Goal: Transaction & Acquisition: Purchase product/service

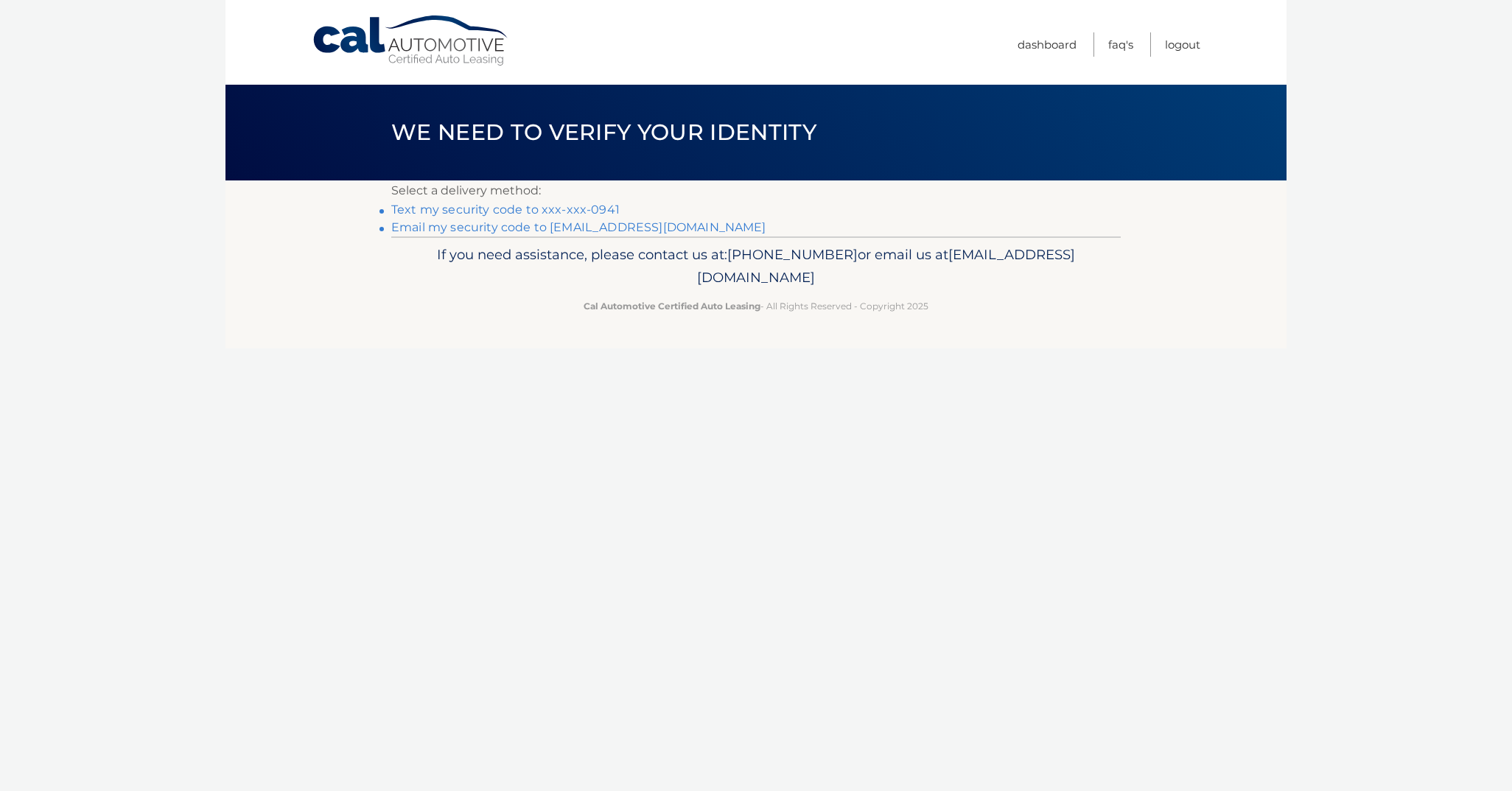
click at [560, 206] on link "Text my security code to xxx-xxx-0941" at bounding box center [505, 209] width 228 height 14
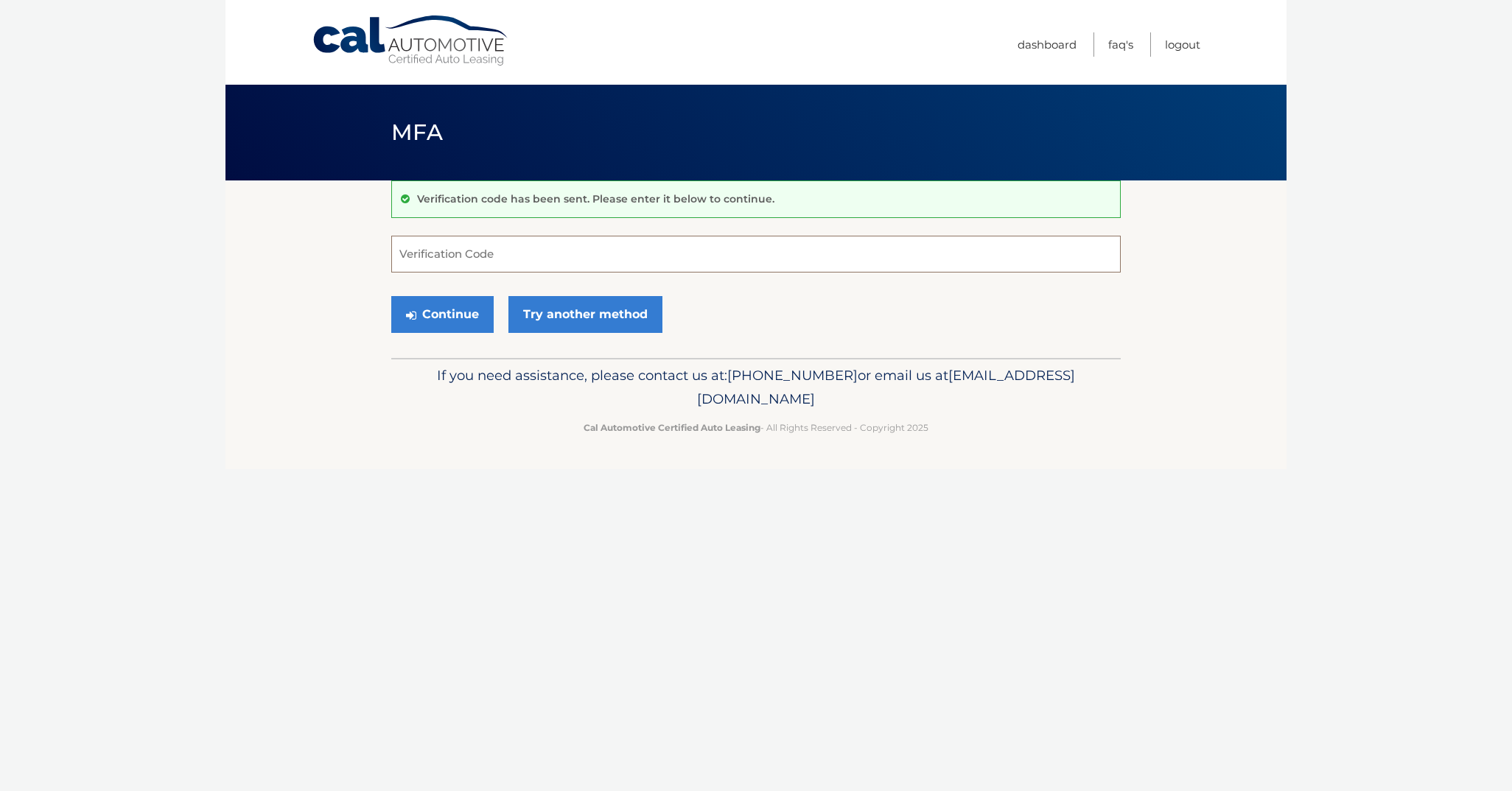
click at [425, 255] on input "Verification Code" at bounding box center [756, 253] width 730 height 37
type input "334360"
click at [420, 309] on button "Continue" at bounding box center [442, 314] width 102 height 37
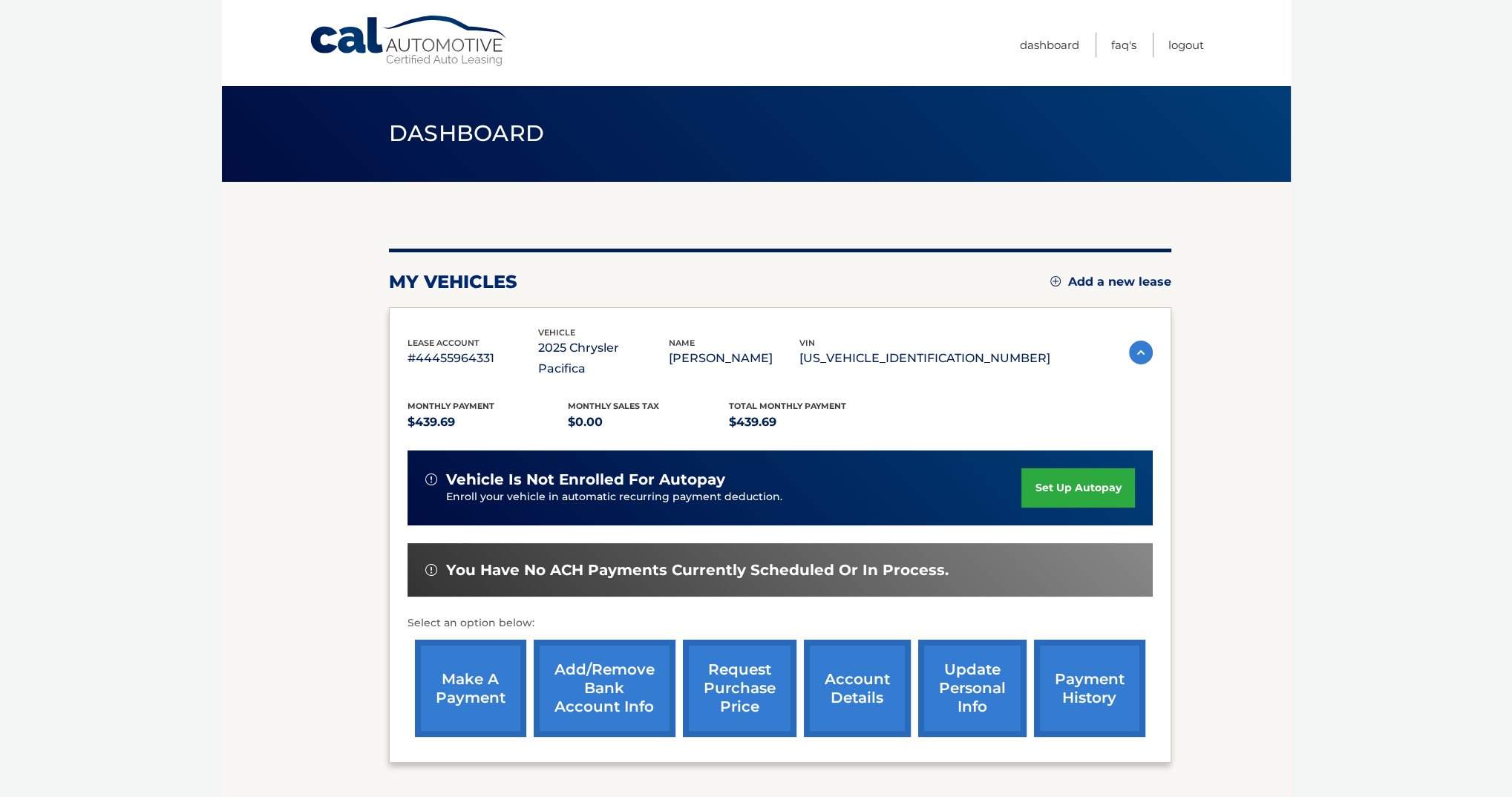
click at [477, 645] on link "make a payment" at bounding box center [470, 688] width 111 height 97
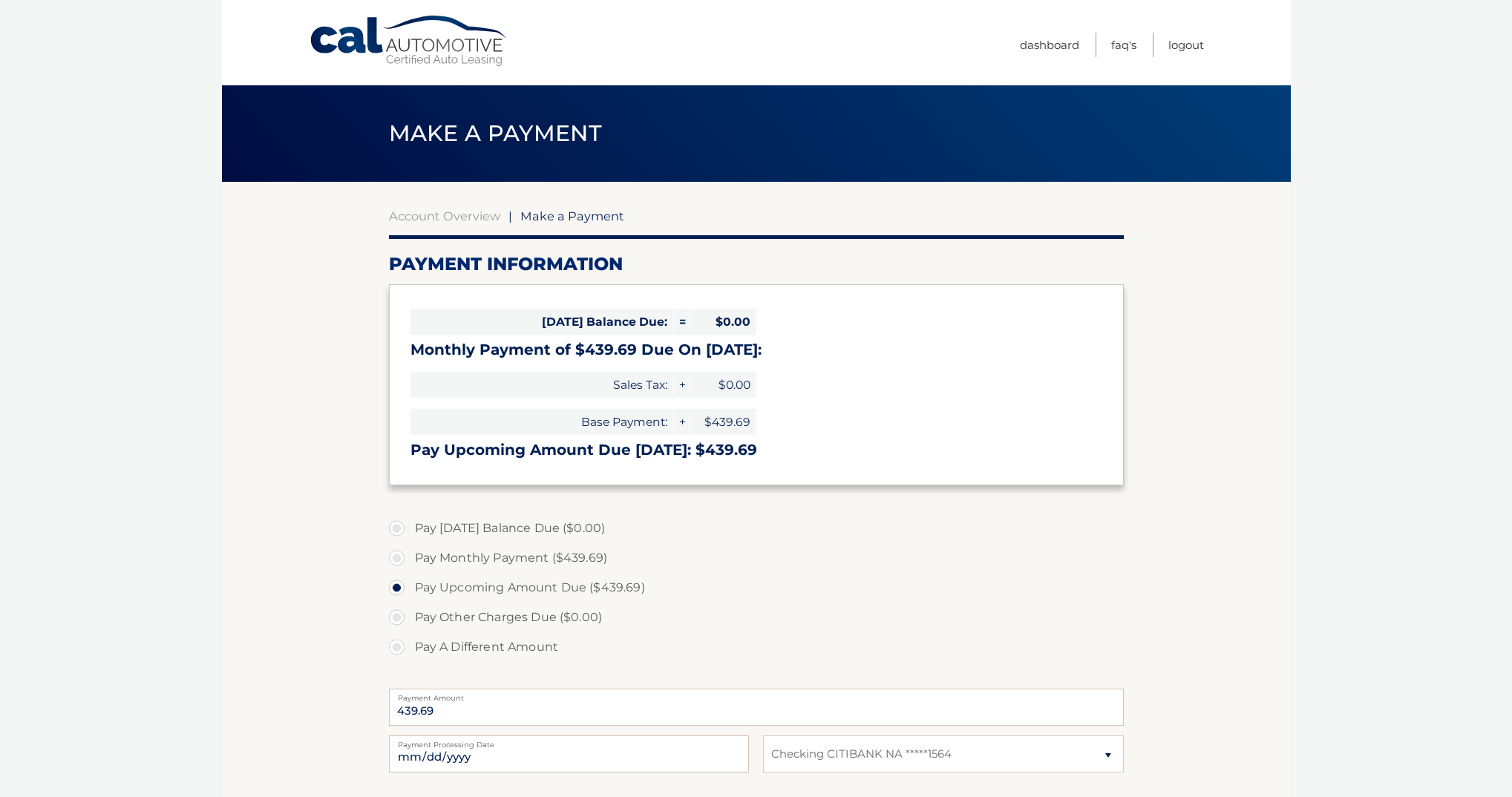
select select "MDA0NDNlZjktZDhiNi00NzUxLWIwZjItZDI3N2YxYTBiZmU3"
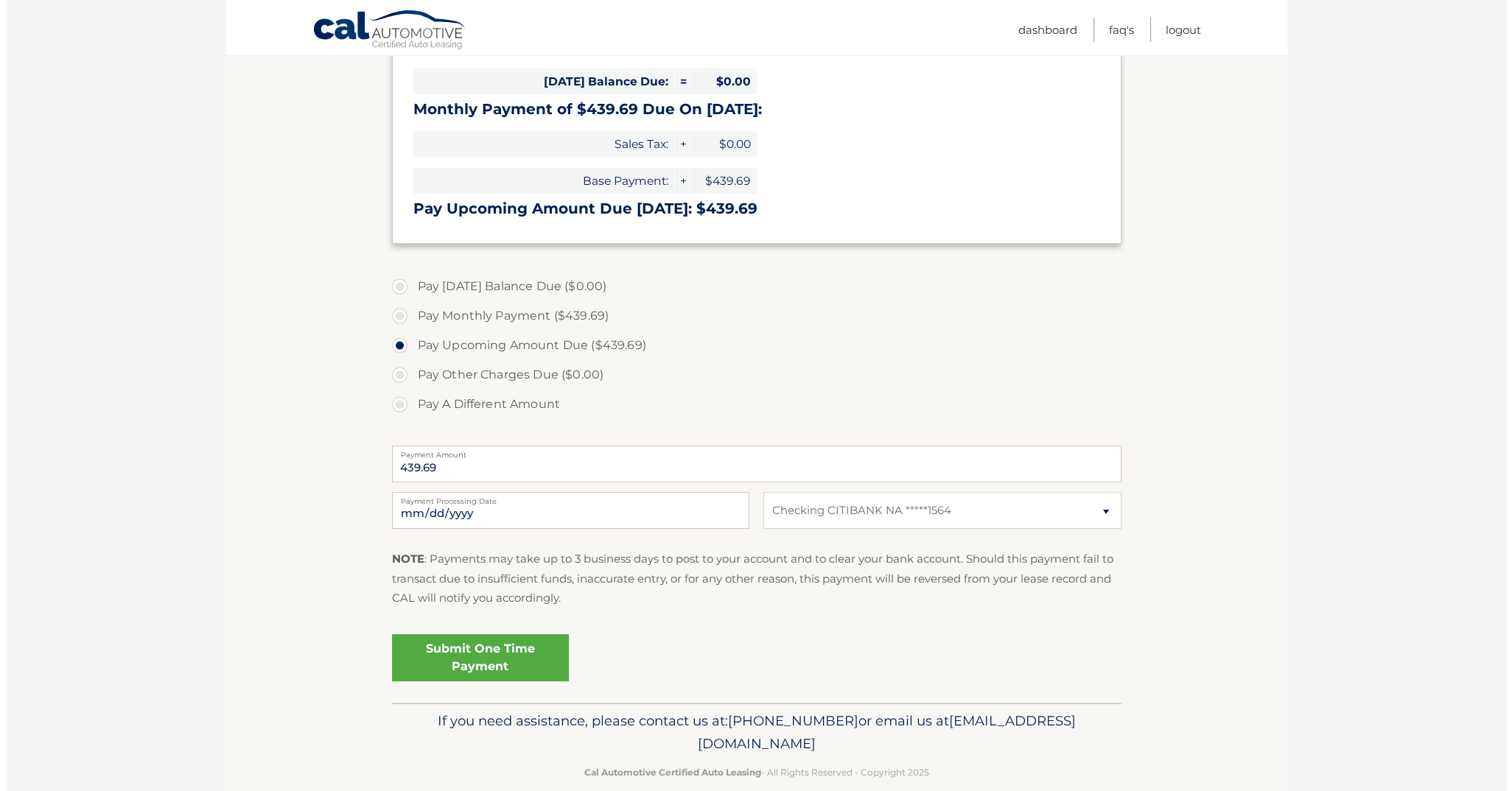
scroll to position [260, 0]
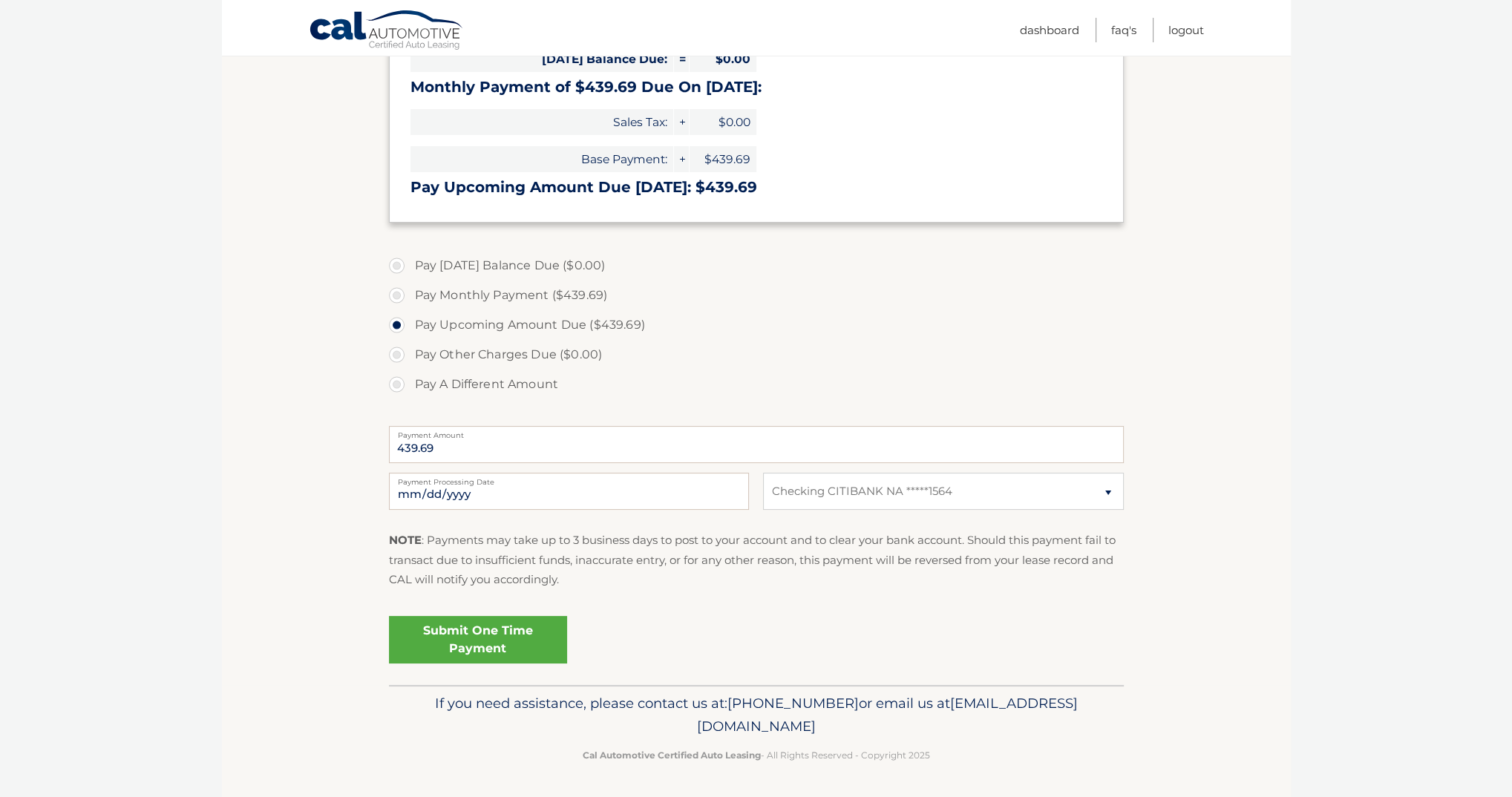
click at [469, 633] on link "Submit One Time Payment" at bounding box center [478, 639] width 179 height 48
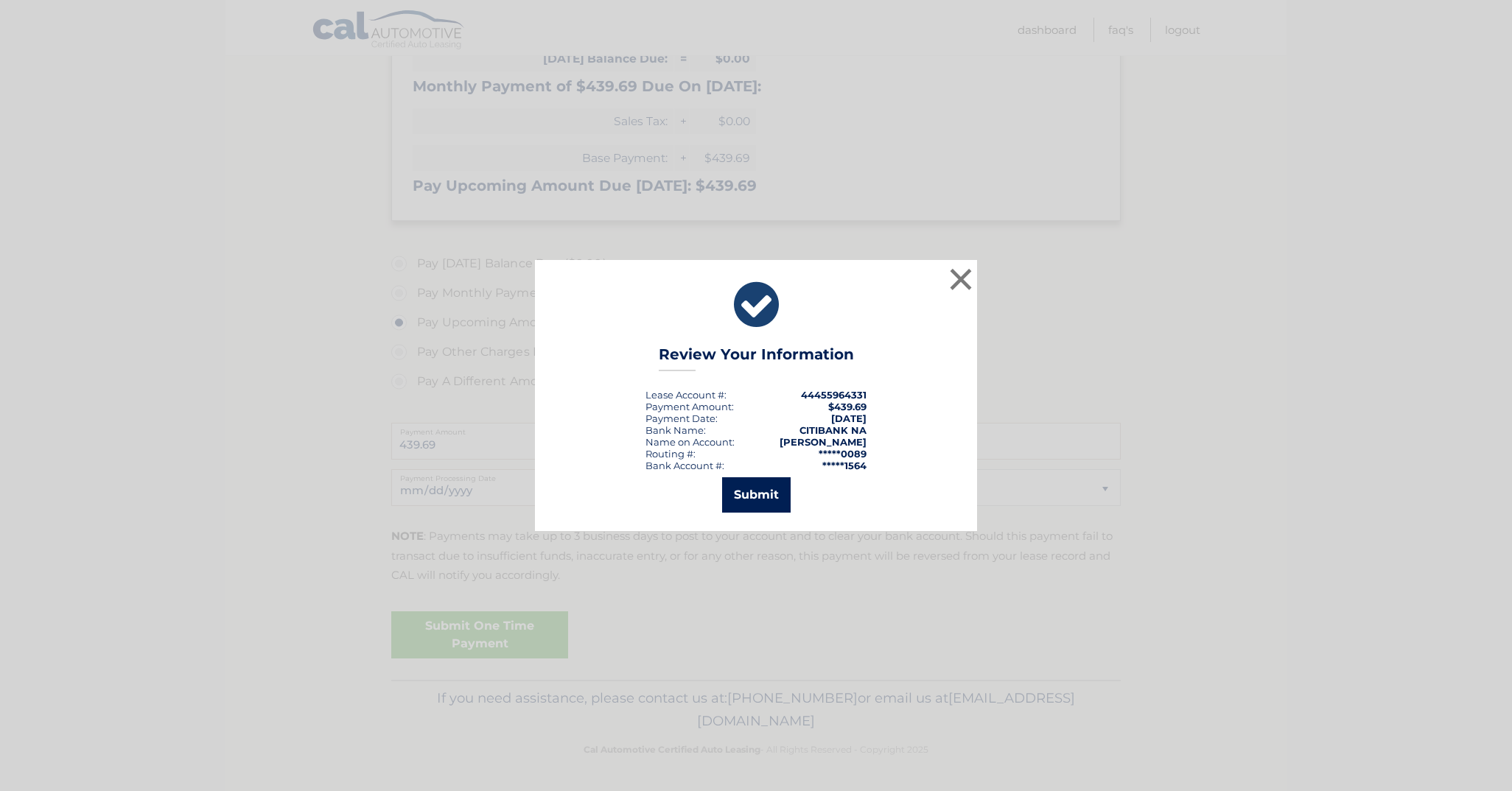
click at [768, 498] on button "Submit" at bounding box center [756, 495] width 69 height 36
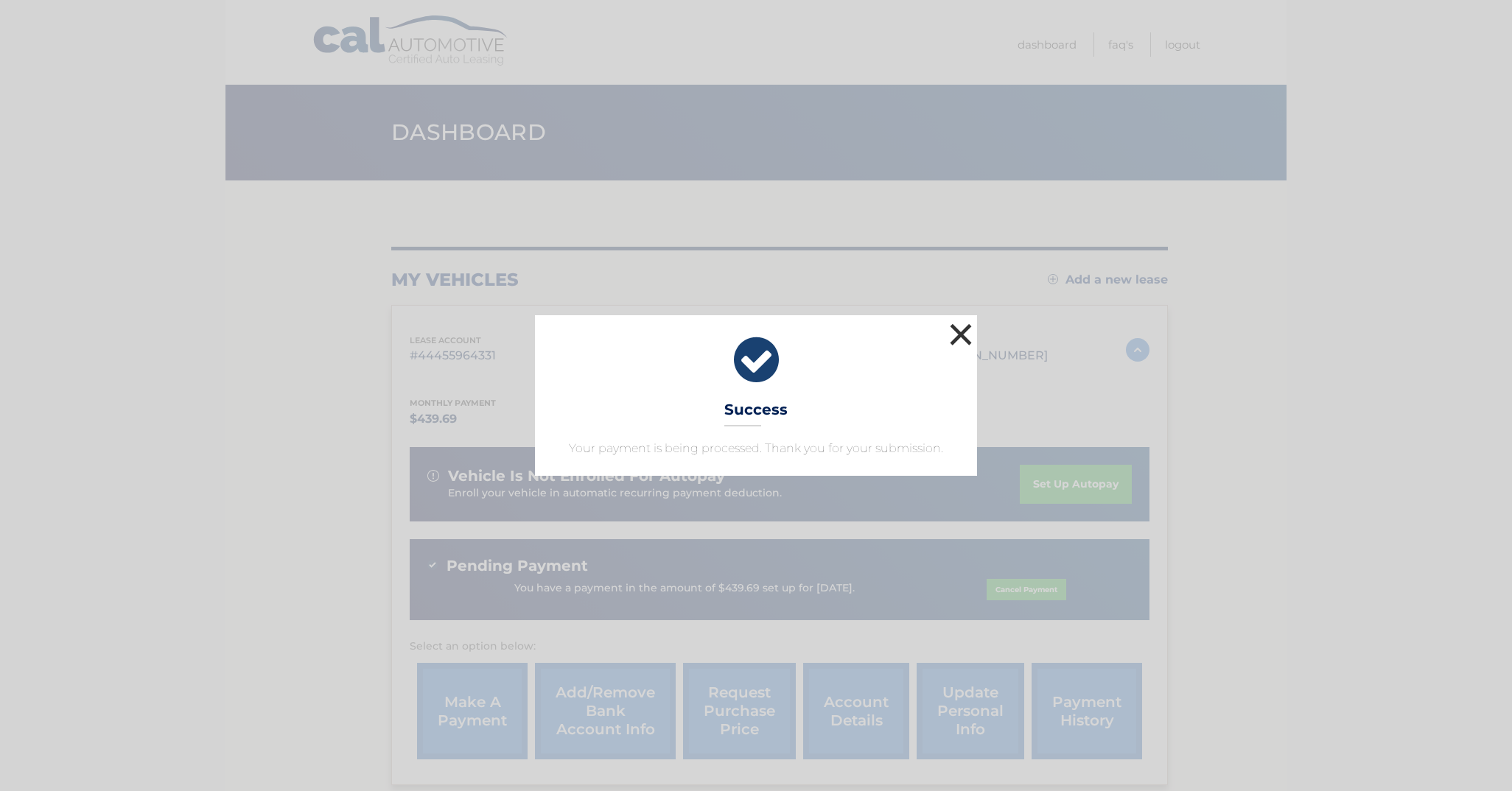
click at [960, 335] on button "×" at bounding box center [961, 334] width 30 height 30
